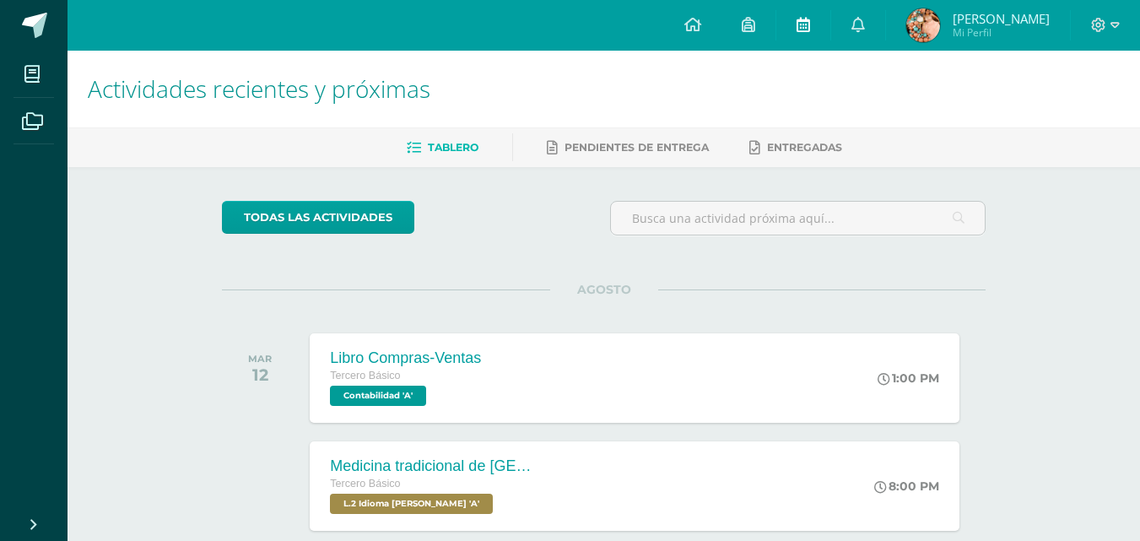
click at [816, 38] on link at bounding box center [804, 25] width 54 height 51
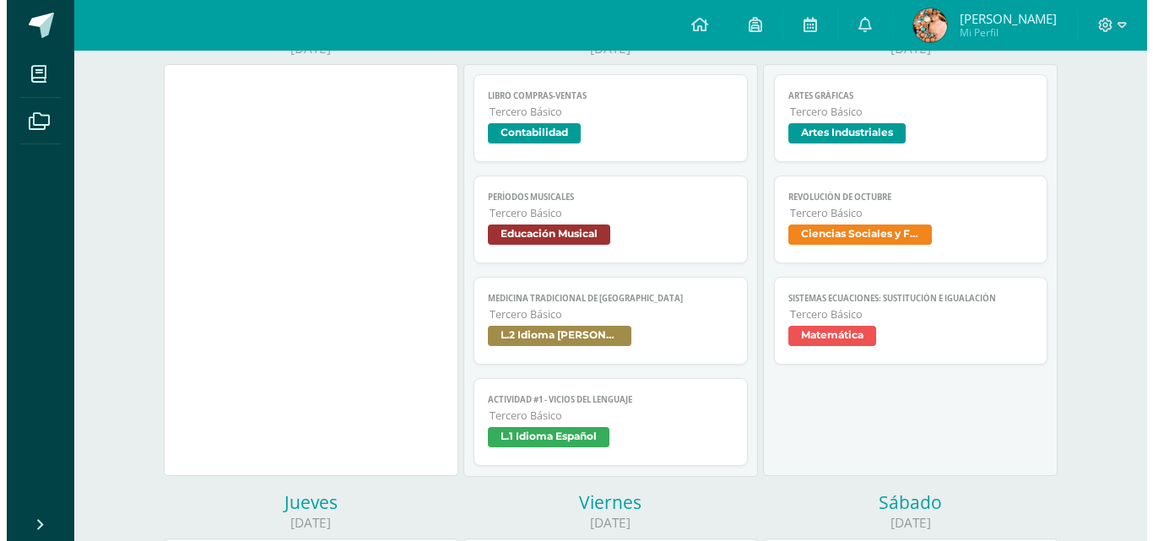
scroll to position [252, 0]
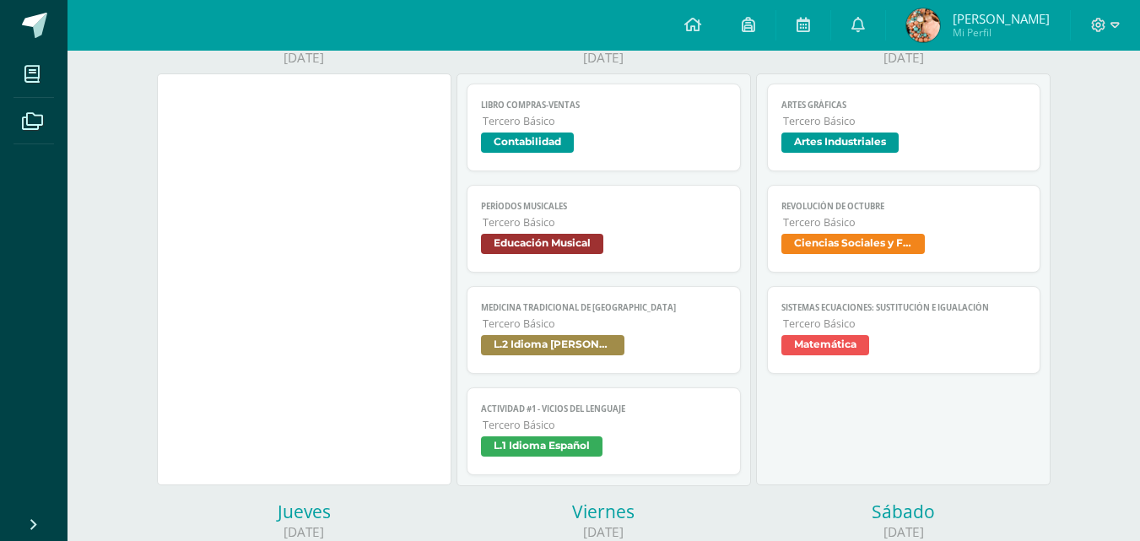
click at [852, 234] on span "Ciencias Sociales y Formación Ciudadana" at bounding box center [854, 244] width 144 height 20
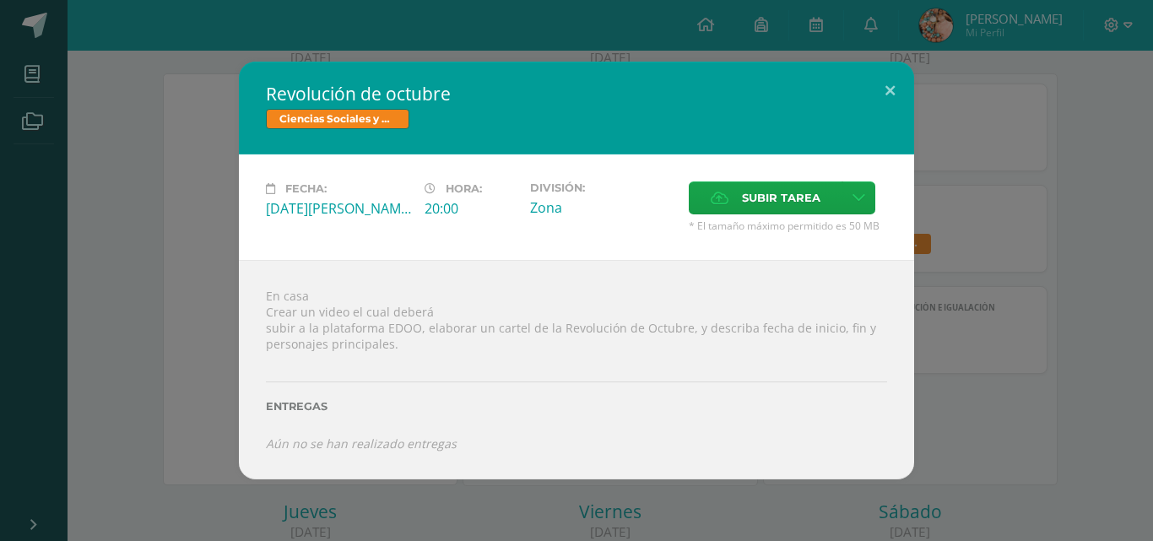
click at [959, 254] on div "Revolución de octubre Ciencias Sociales y Formación Ciudadana Fecha: [DATE][PER…" at bounding box center [577, 270] width 1140 height 417
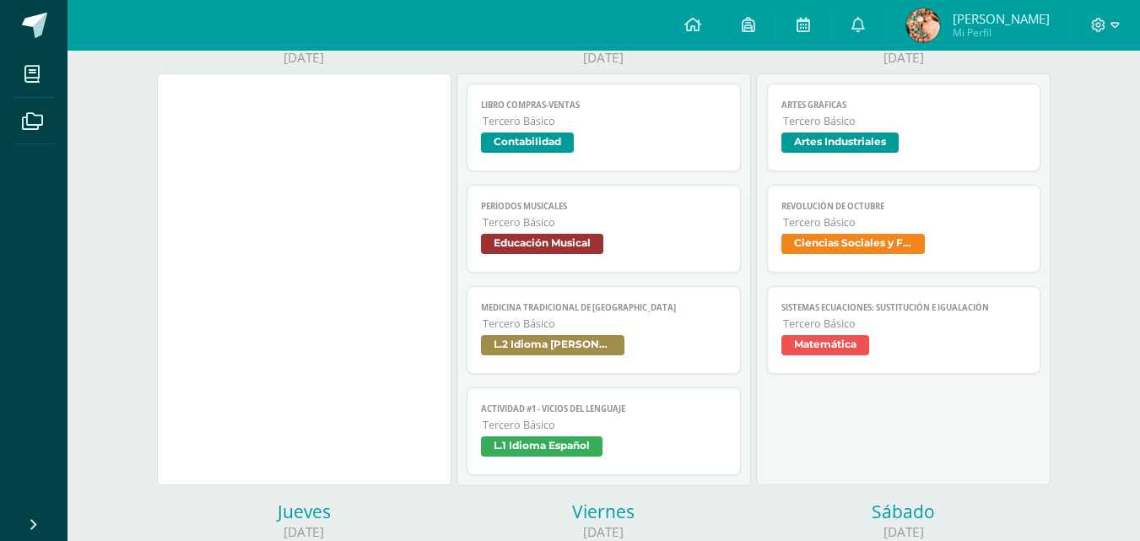
click at [885, 325] on span "Tercero Básico" at bounding box center [905, 324] width 244 height 14
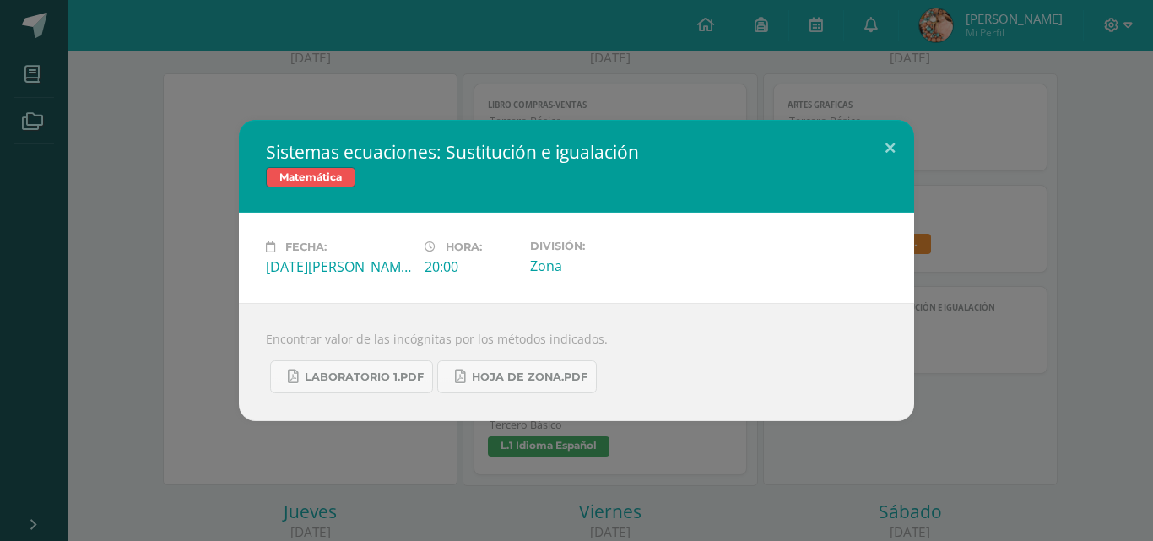
click at [985, 344] on div "Sistemas ecuaciones: Sustitución e igualación Matemática Fecha: [DATE][PERSON_N…" at bounding box center [577, 270] width 1140 height 301
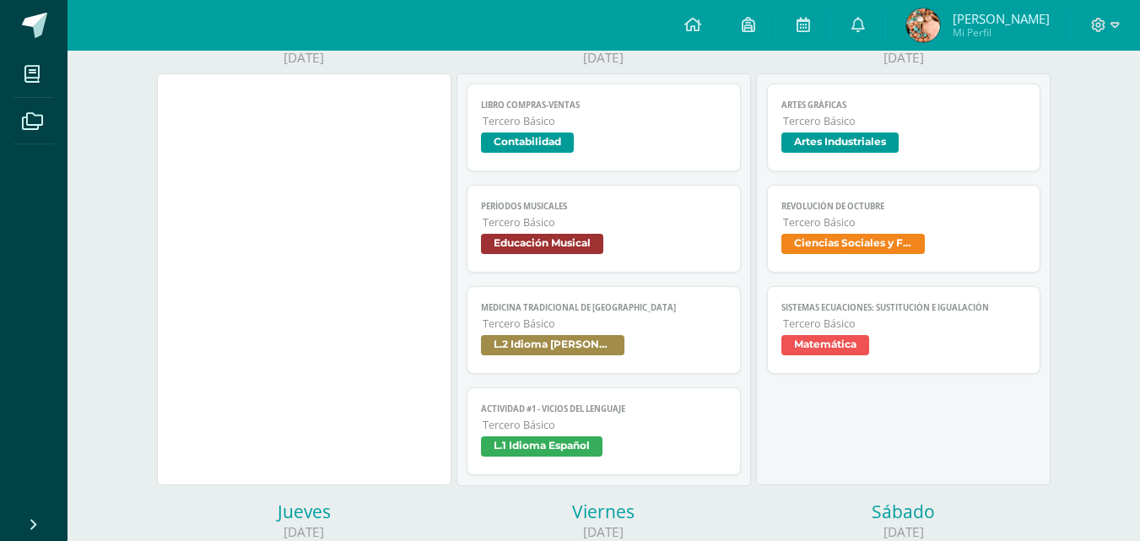
click at [609, 431] on span "Tercero Básico" at bounding box center [605, 425] width 244 height 14
